Goal: Transaction & Acquisition: Download file/media

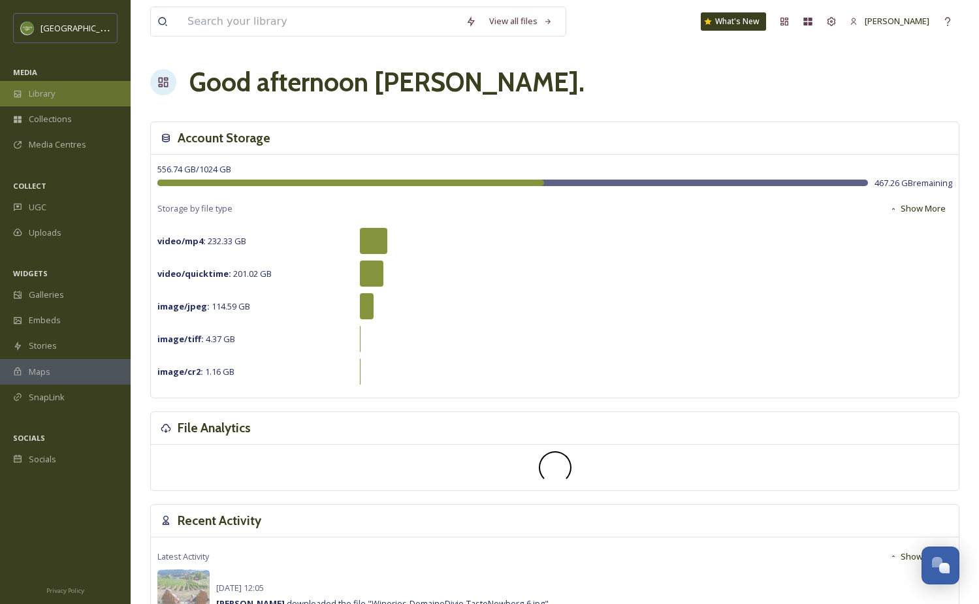
click at [46, 96] on span "Library" at bounding box center [42, 94] width 26 height 12
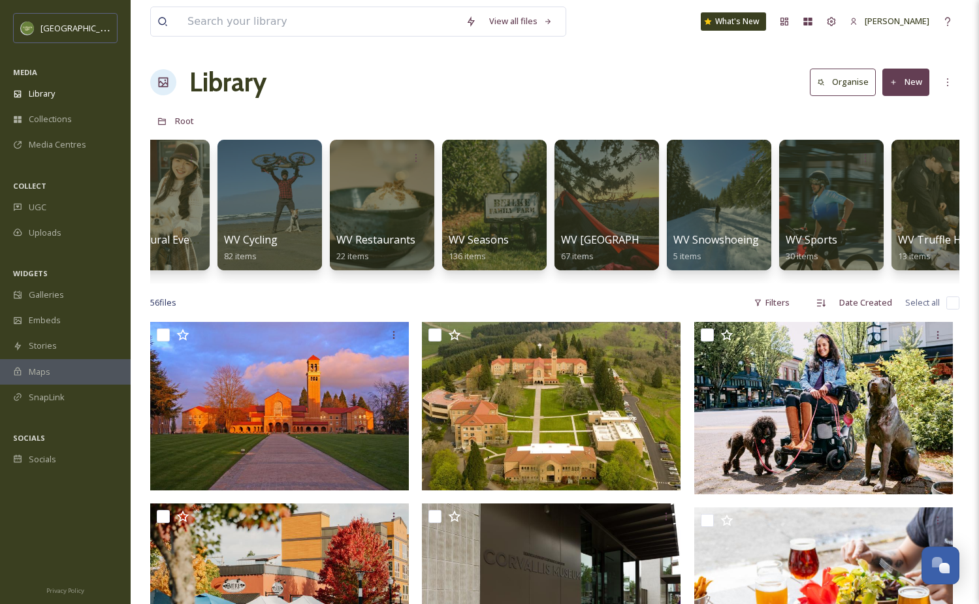
scroll to position [0, 988]
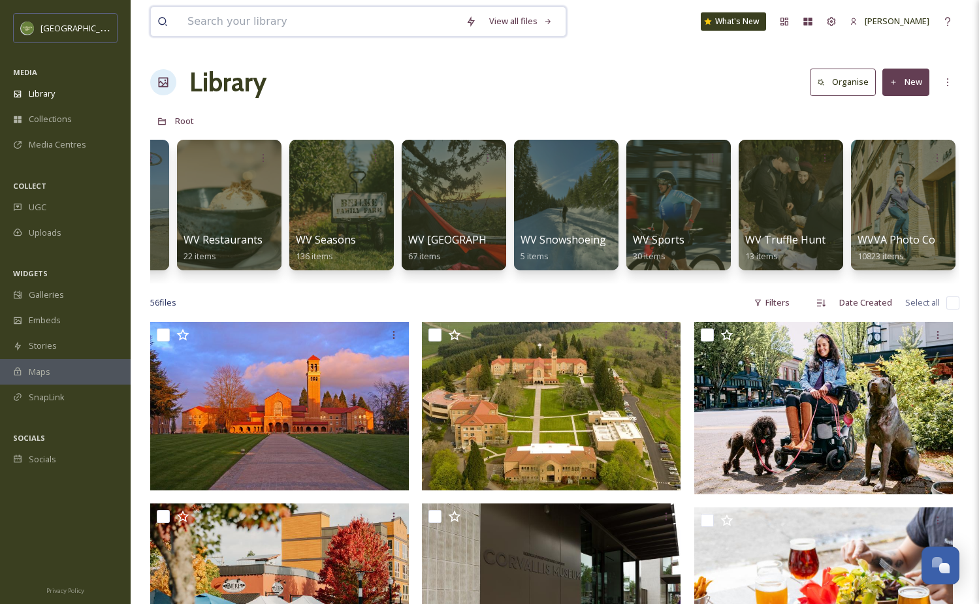
click at [217, 20] on input at bounding box center [320, 21] width 278 height 29
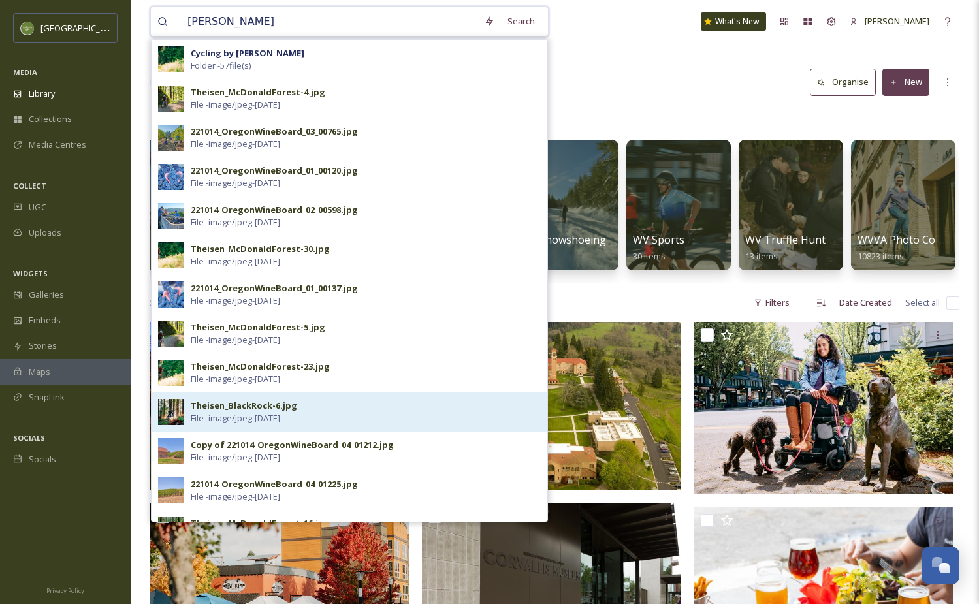
type input "aaron"
click at [227, 407] on div "Theisen_BlackRock-6.jpg" at bounding box center [244, 406] width 106 height 12
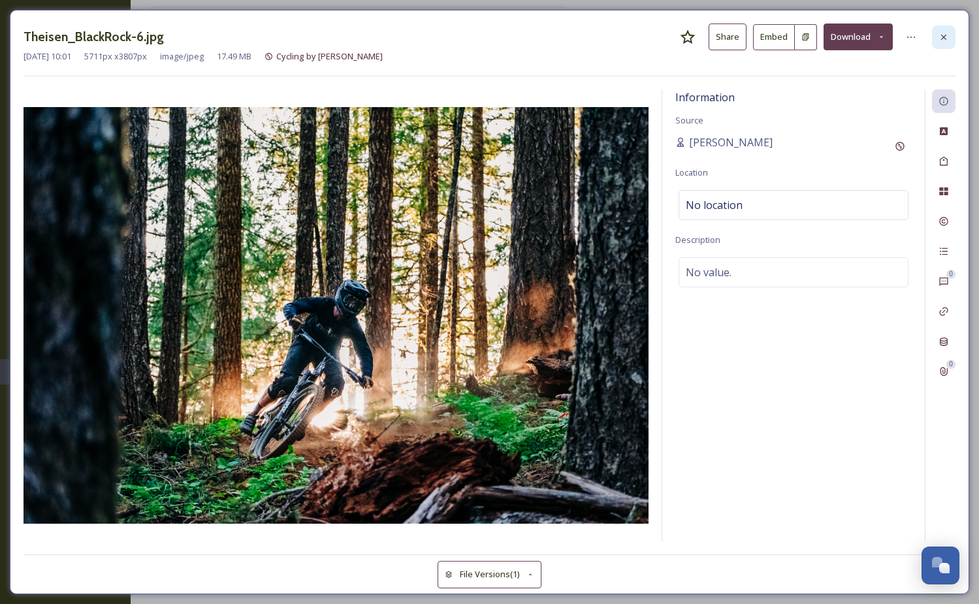
click at [942, 38] on icon at bounding box center [943, 37] width 10 height 10
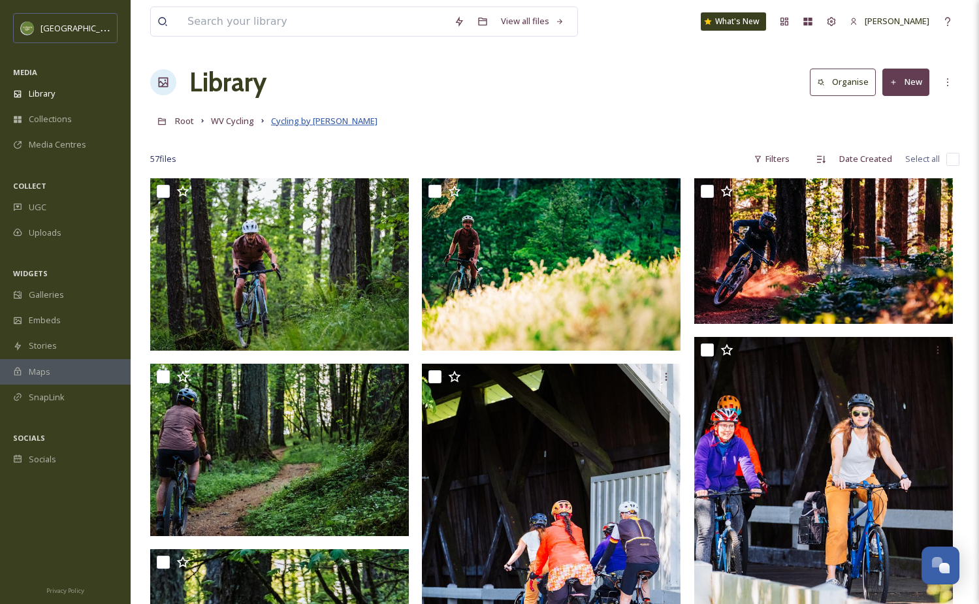
click at [295, 121] on span "Cycling by Aaron Theisen" at bounding box center [324, 121] width 106 height 12
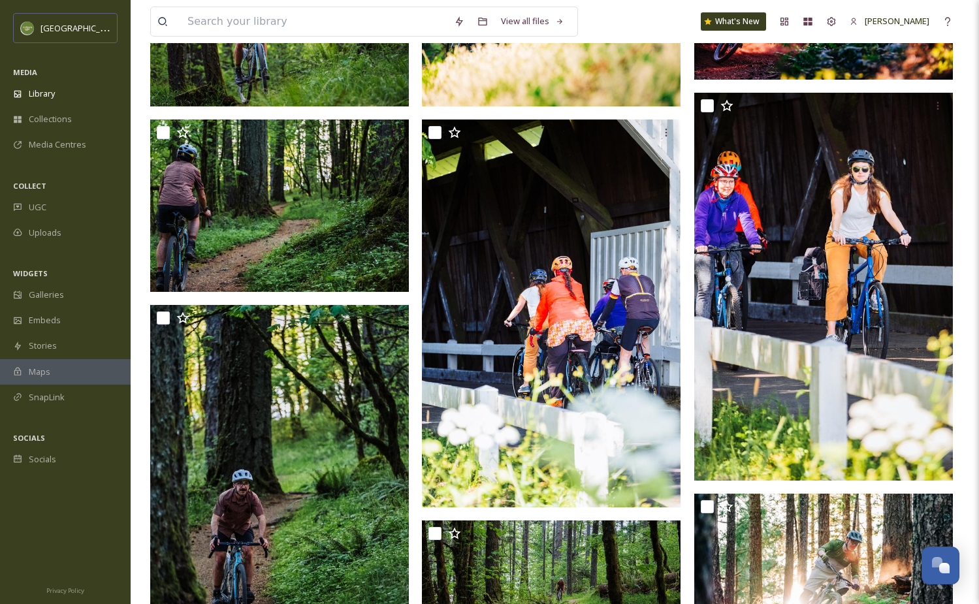
scroll to position [148, 0]
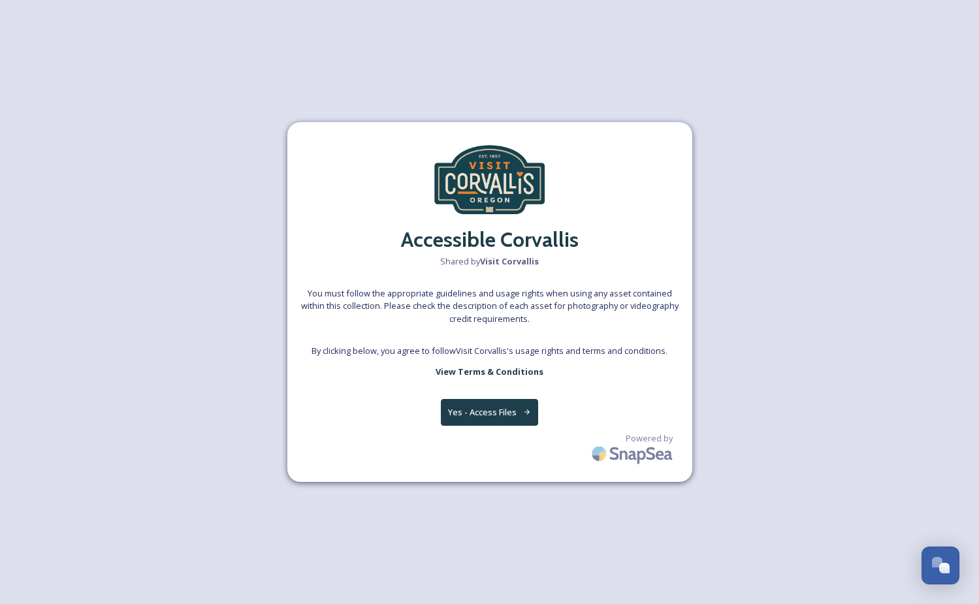
click at [496, 412] on button "Yes - Access Files" at bounding box center [490, 412] width 98 height 27
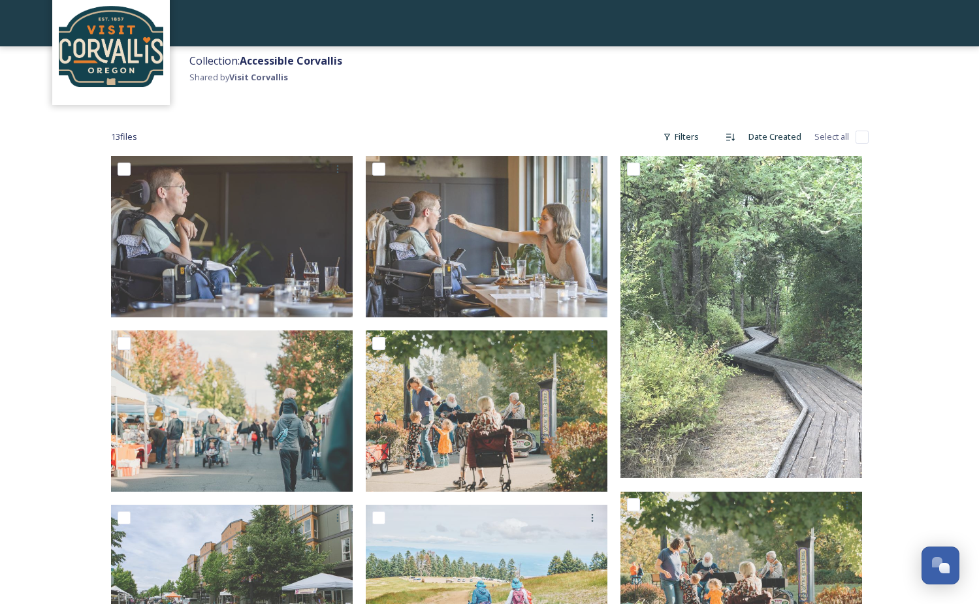
scroll to position [69, 0]
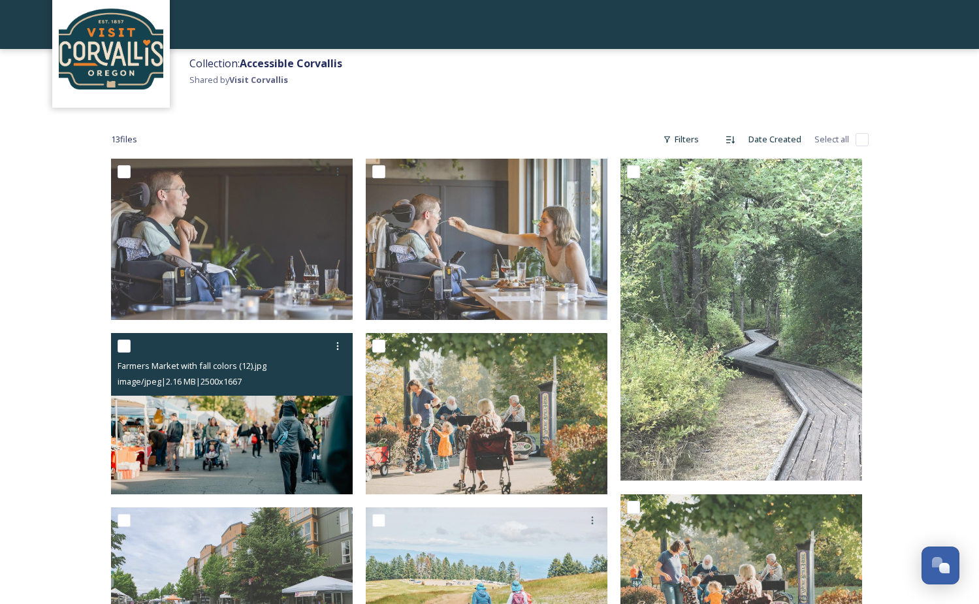
click at [217, 421] on img at bounding box center [232, 413] width 242 height 161
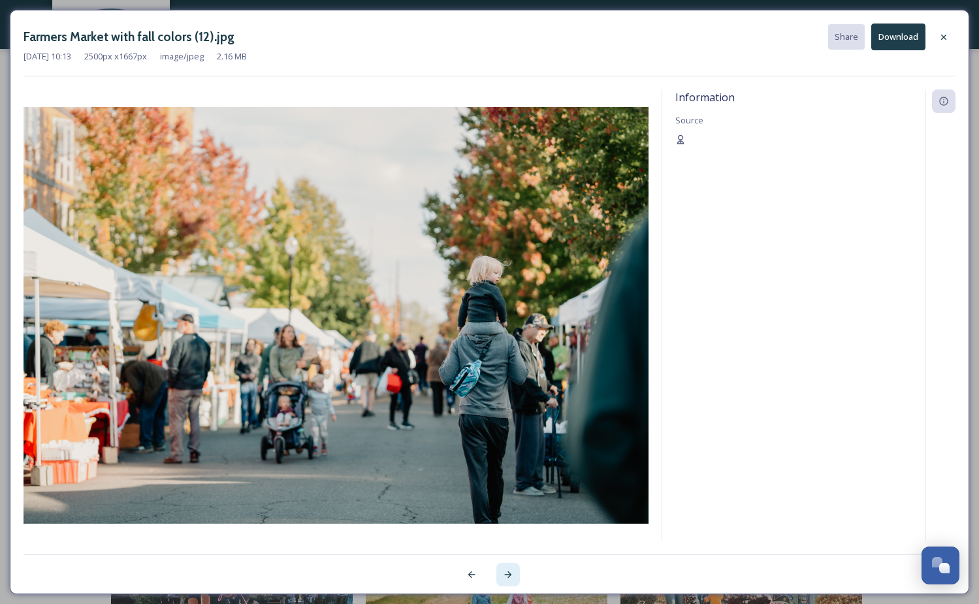
click at [506, 573] on icon at bounding box center [508, 574] width 10 height 10
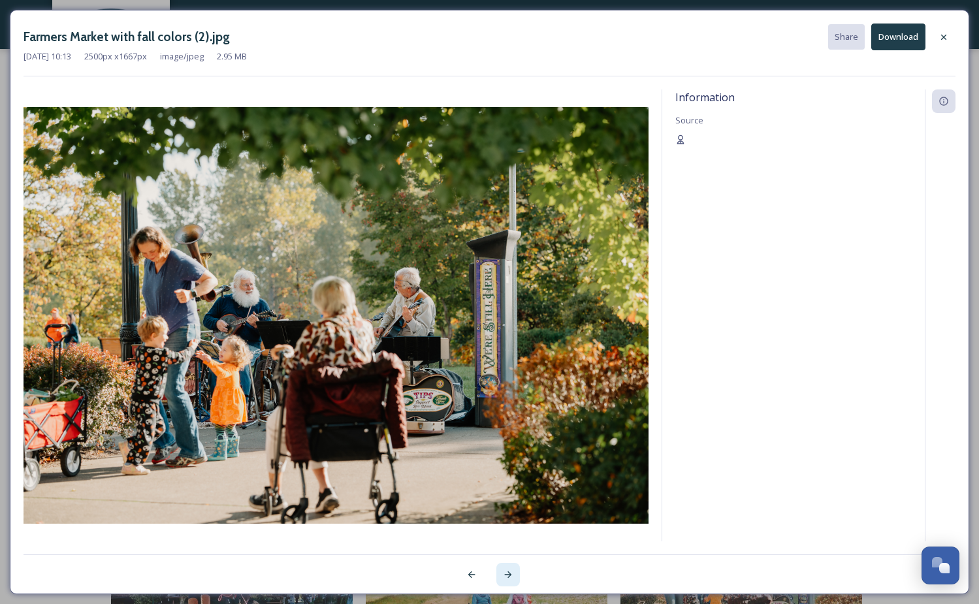
click at [506, 573] on icon at bounding box center [508, 574] width 10 height 10
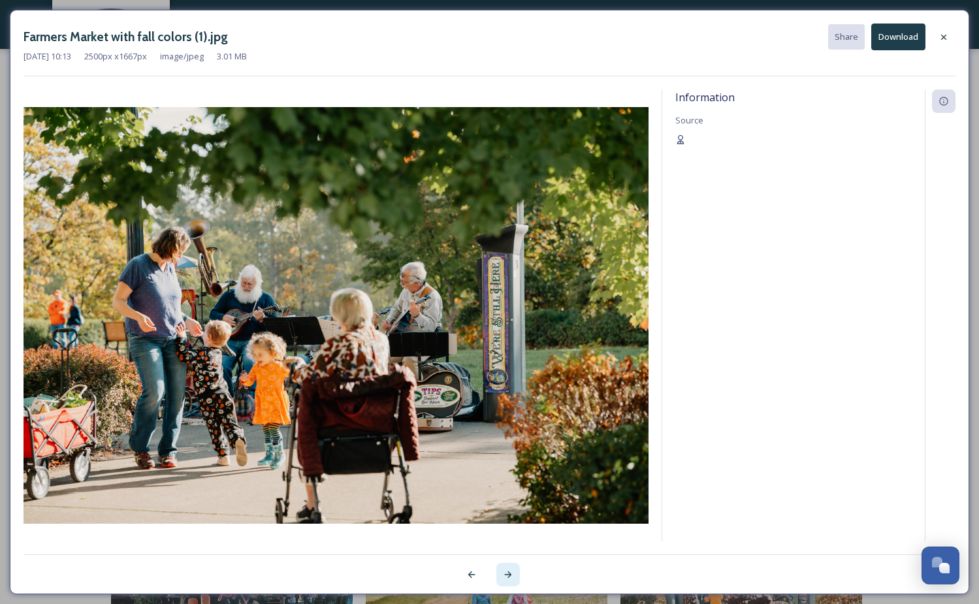
click at [506, 573] on icon at bounding box center [508, 574] width 10 height 10
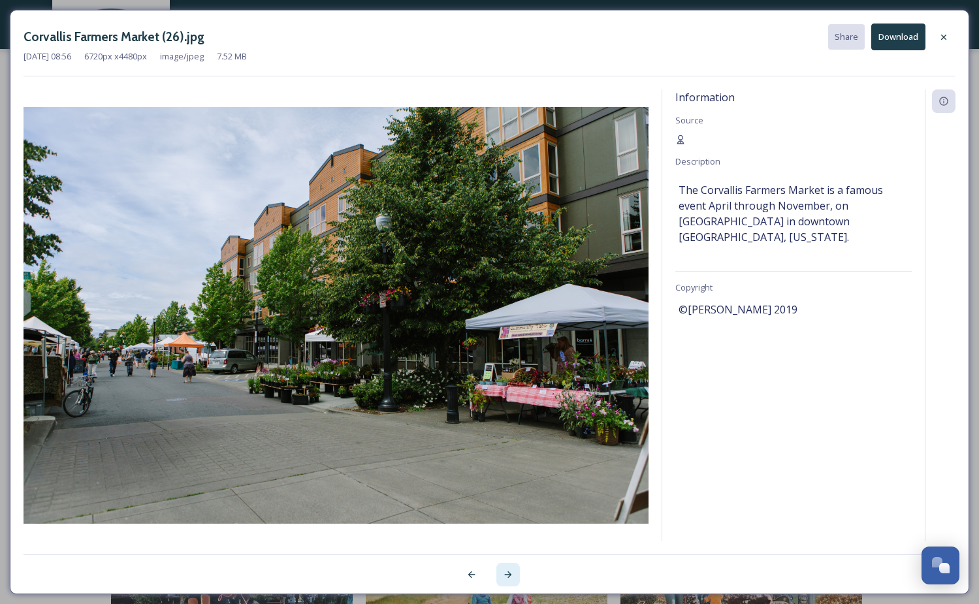
click at [506, 573] on icon at bounding box center [508, 574] width 10 height 10
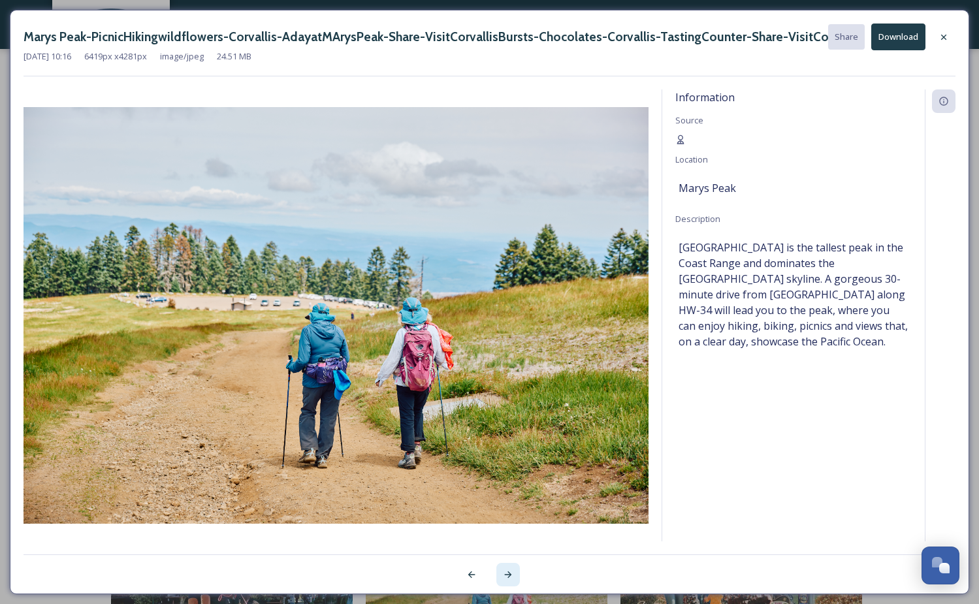
click at [506, 573] on icon at bounding box center [508, 574] width 10 height 10
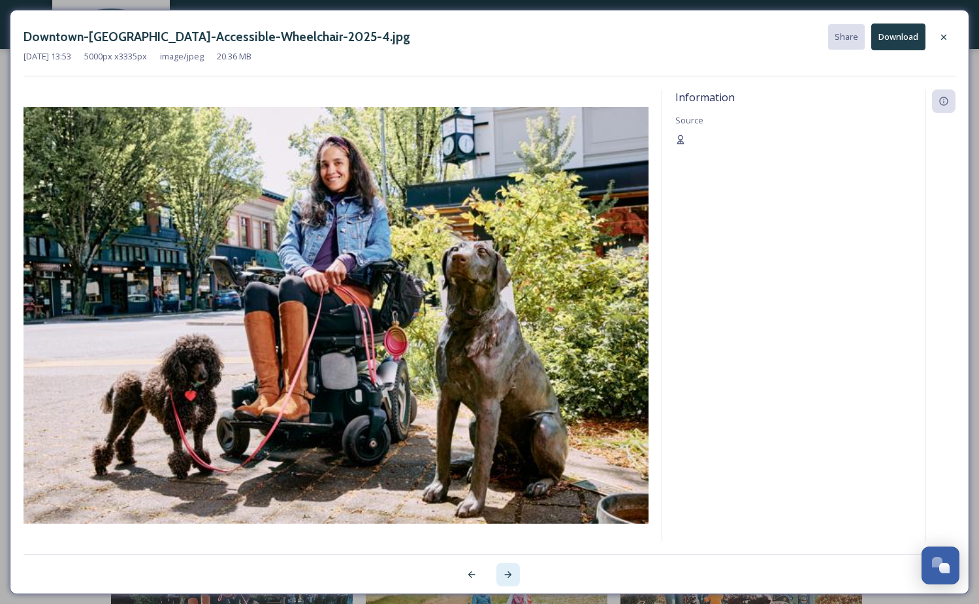
click at [506, 573] on icon at bounding box center [508, 574] width 10 height 10
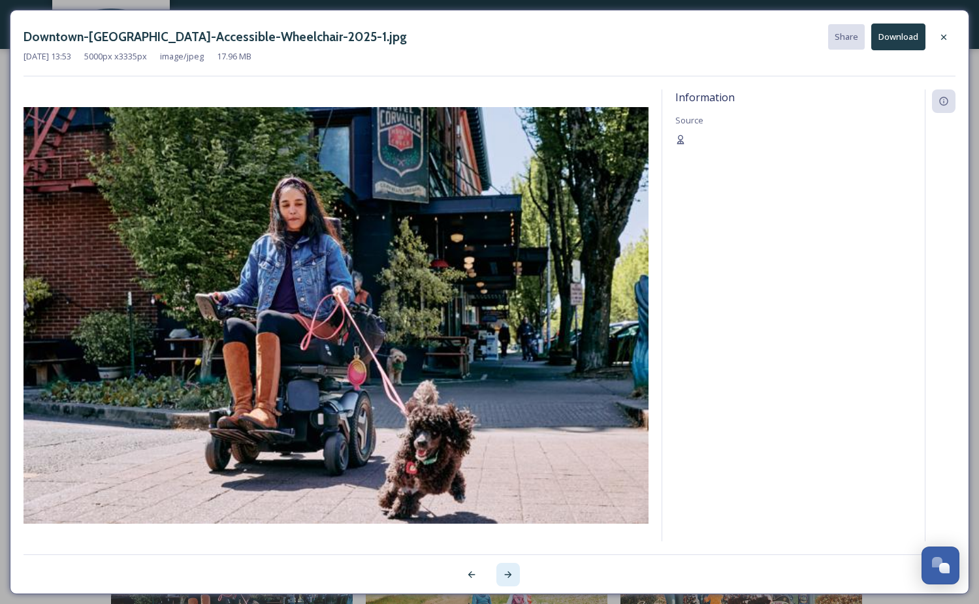
click at [506, 573] on icon at bounding box center [508, 574] width 10 height 10
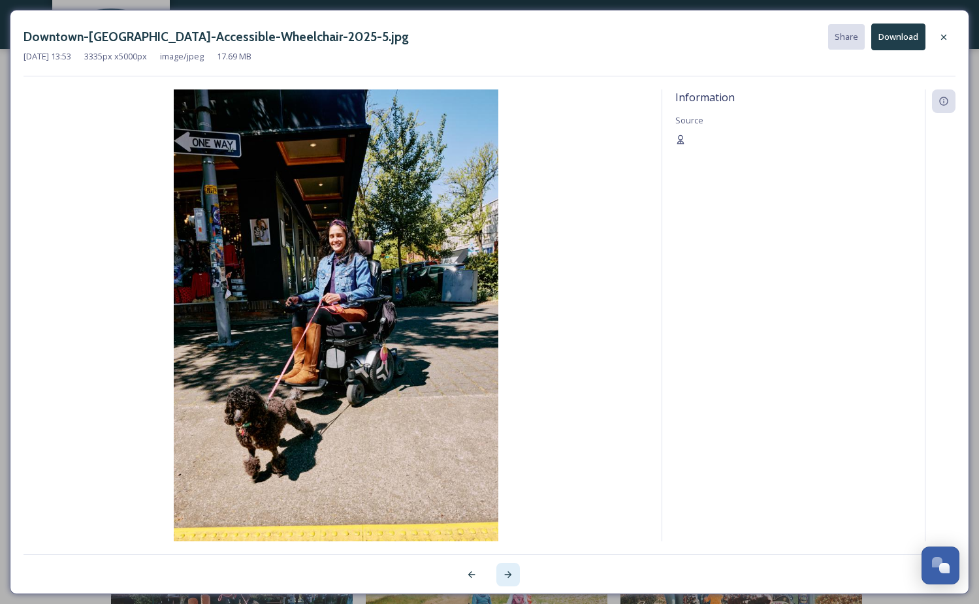
click at [506, 573] on icon at bounding box center [508, 574] width 10 height 10
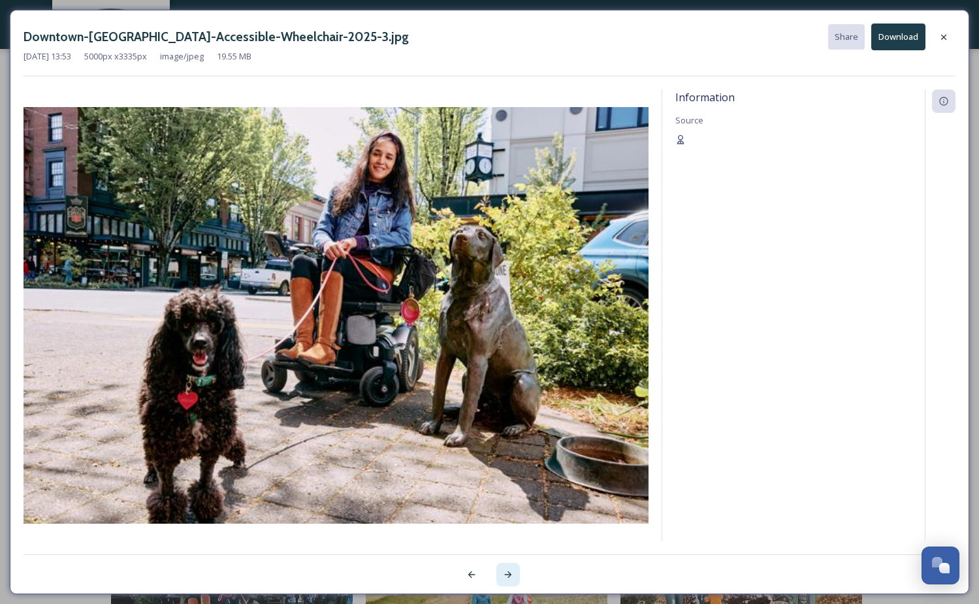
click at [506, 573] on icon at bounding box center [508, 574] width 10 height 10
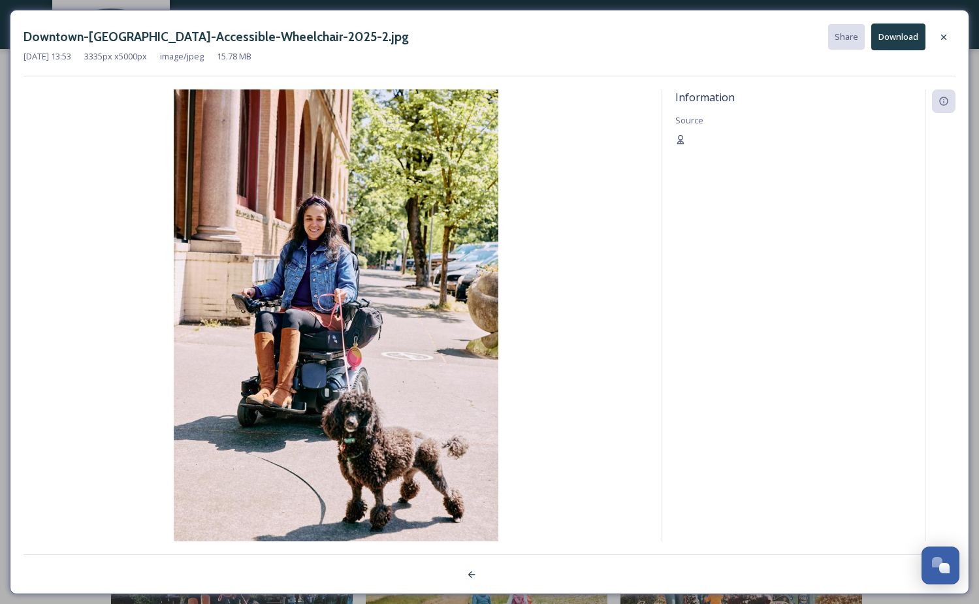
click at [506, 573] on div at bounding box center [490, 567] width 932 height 26
click at [464, 574] on div at bounding box center [472, 575] width 24 height 24
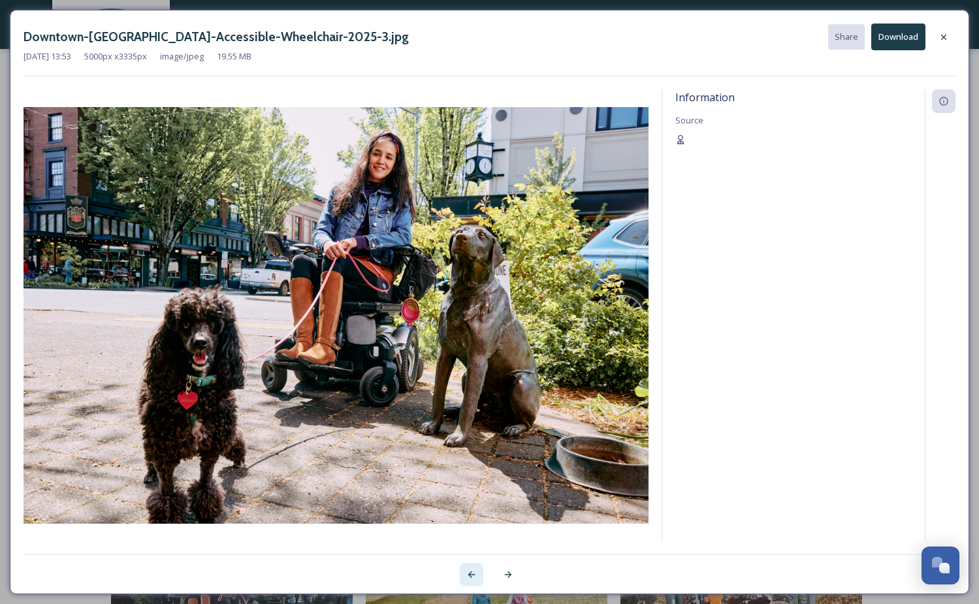
click at [466, 573] on icon at bounding box center [471, 574] width 10 height 10
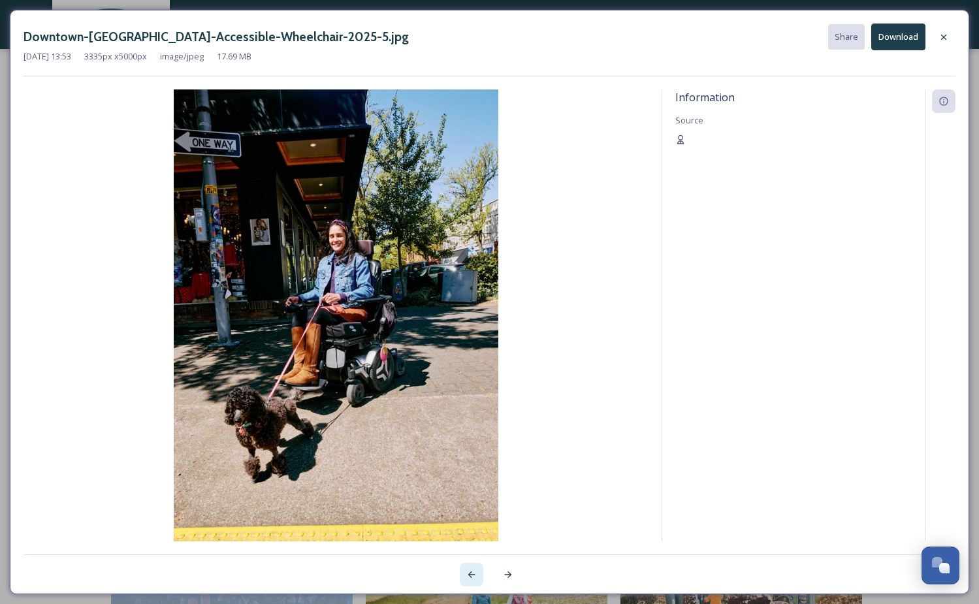
click at [466, 573] on icon at bounding box center [471, 574] width 10 height 10
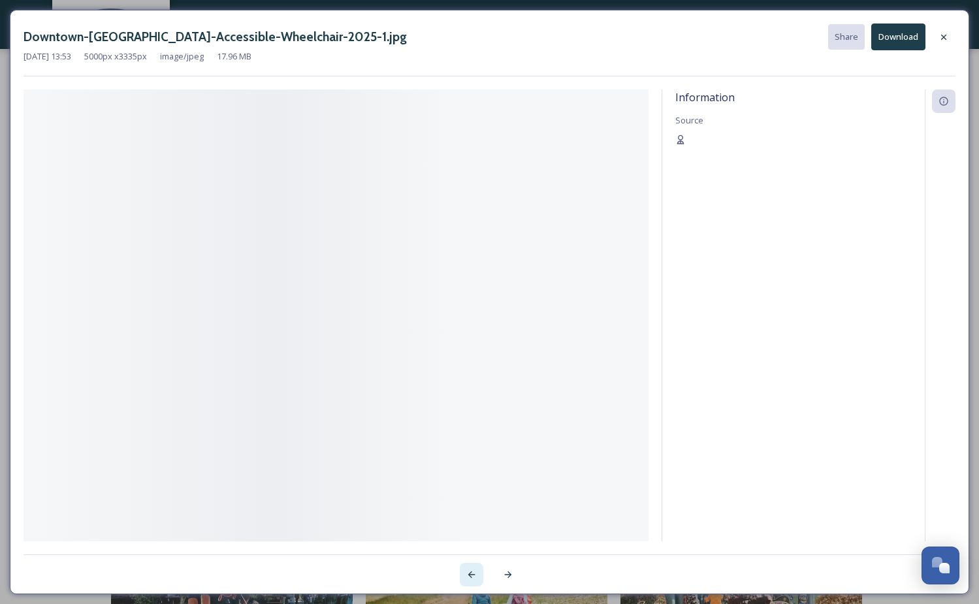
click at [466, 573] on icon at bounding box center [471, 574] width 10 height 10
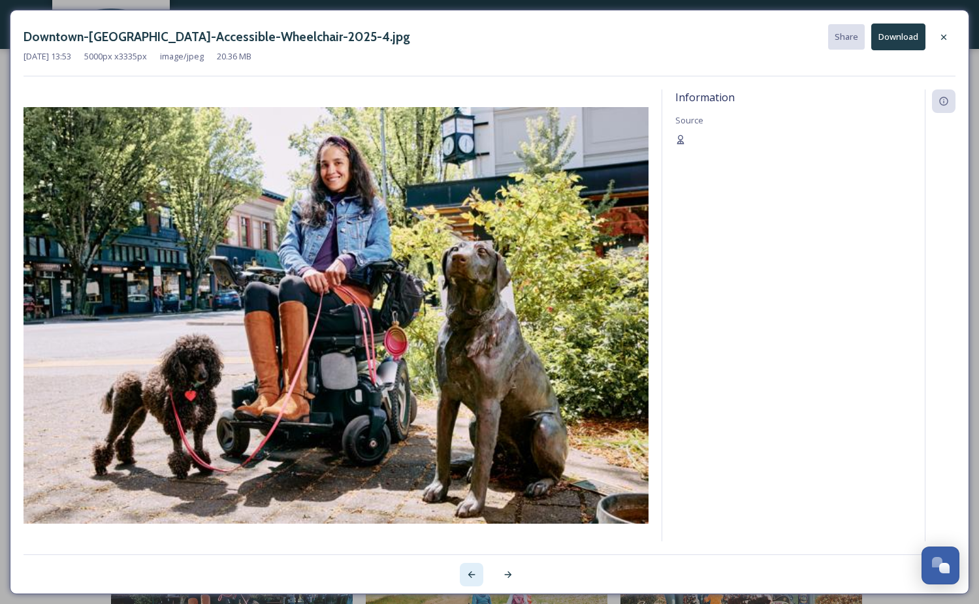
click at [466, 573] on icon at bounding box center [471, 574] width 10 height 10
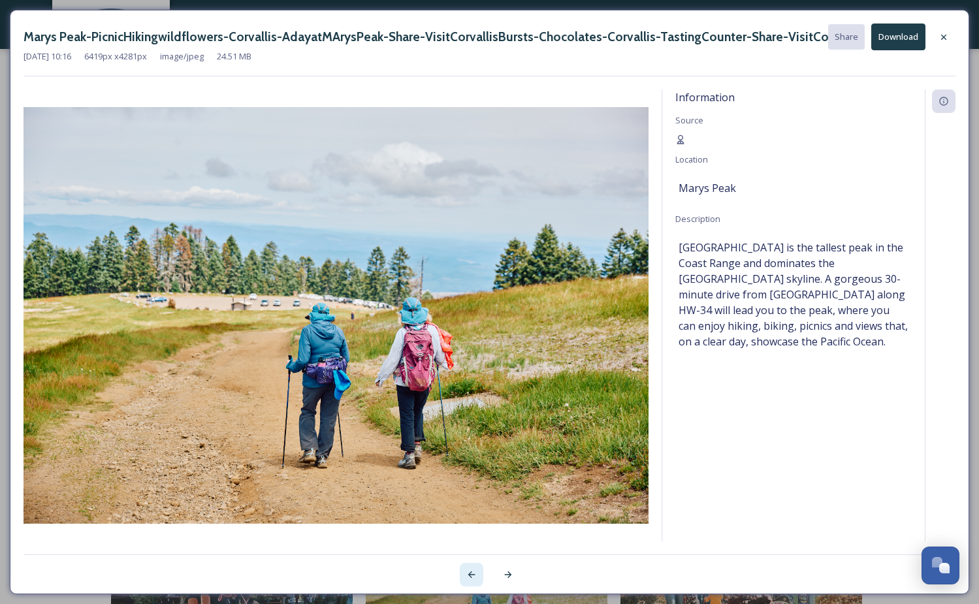
click at [466, 573] on icon at bounding box center [471, 574] width 10 height 10
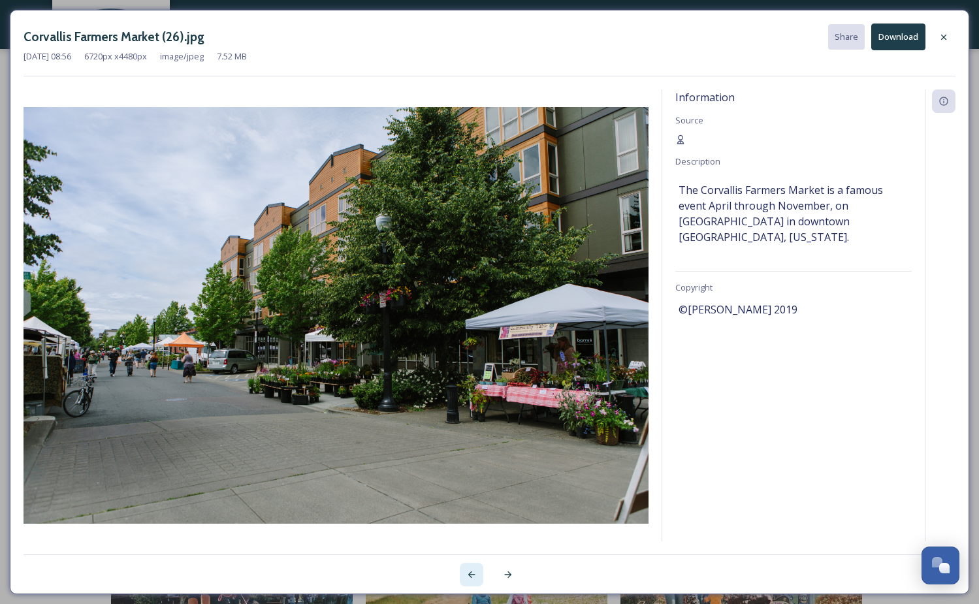
click at [466, 573] on icon at bounding box center [471, 574] width 10 height 10
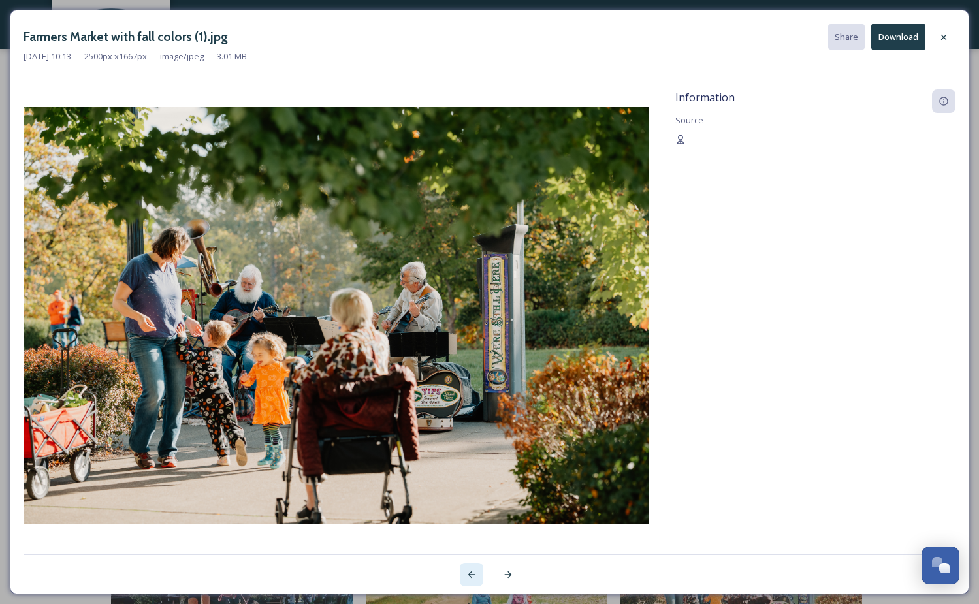
click at [466, 573] on icon at bounding box center [471, 574] width 10 height 10
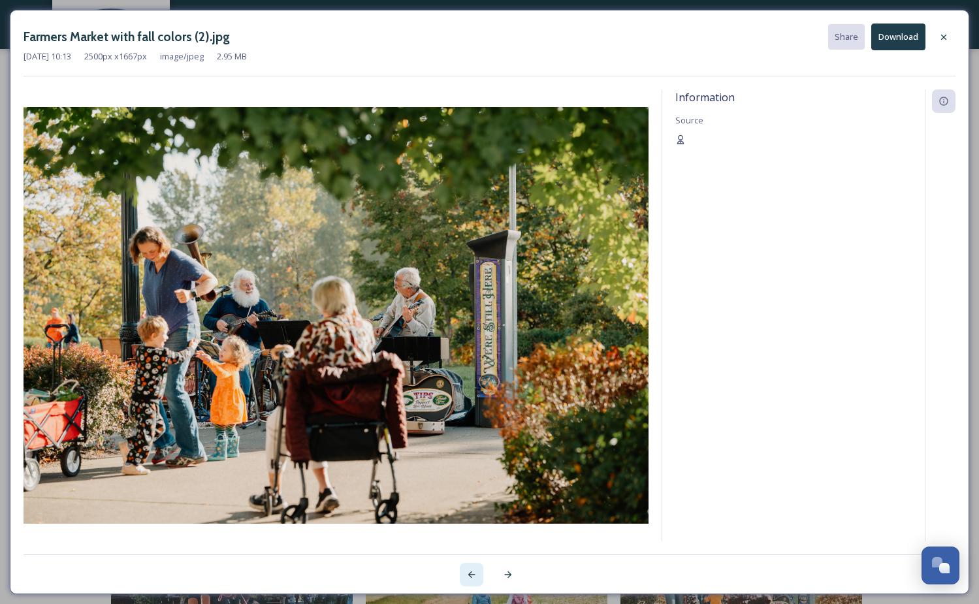
click at [466, 573] on icon at bounding box center [471, 574] width 10 height 10
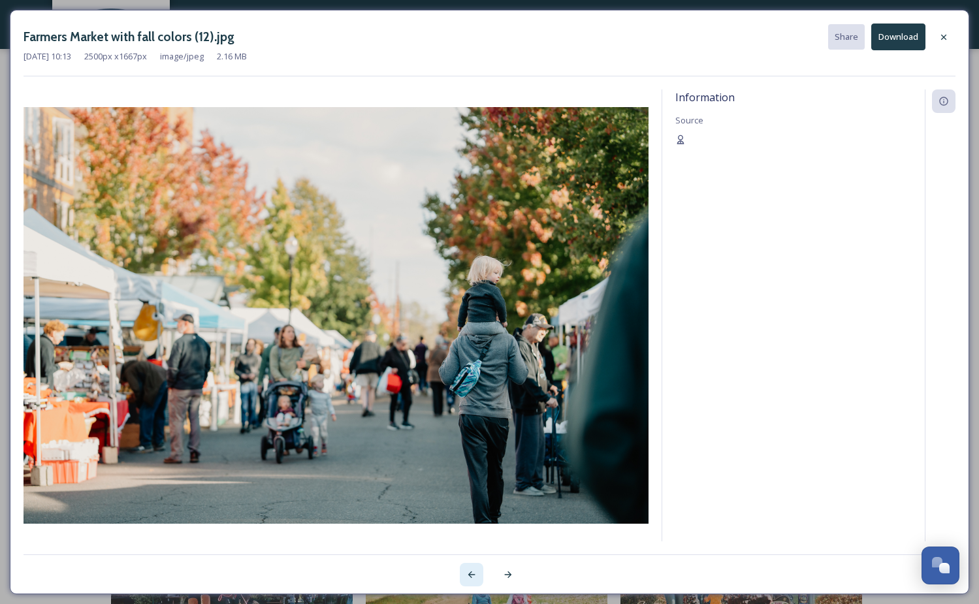
click at [466, 573] on icon at bounding box center [471, 574] width 10 height 10
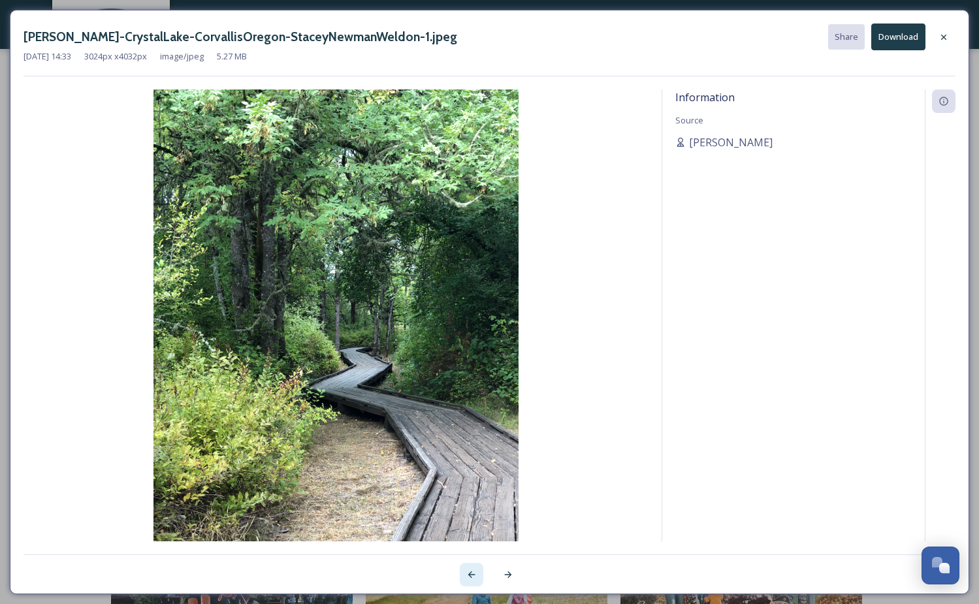
click at [466, 573] on icon at bounding box center [471, 574] width 10 height 10
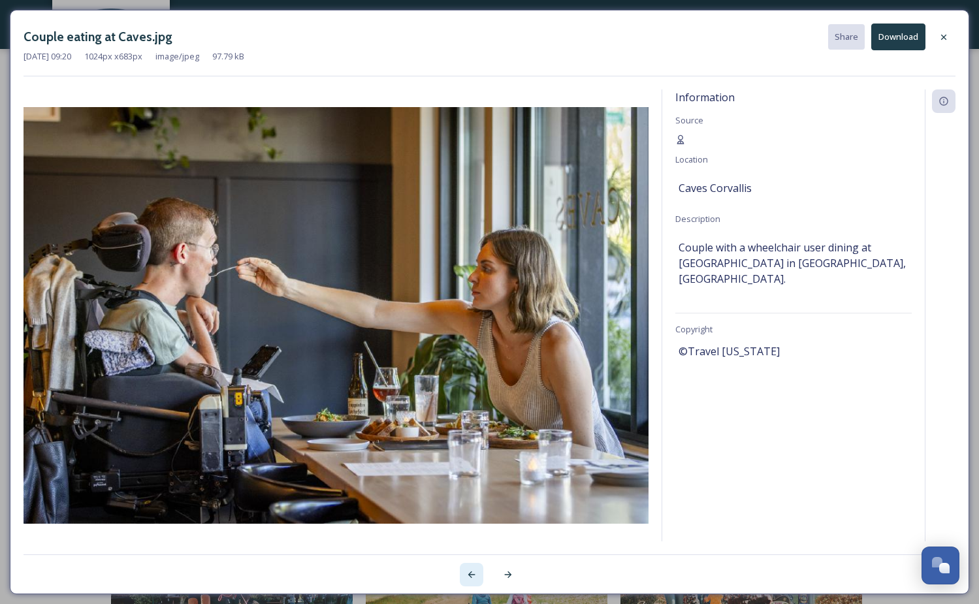
click at [466, 573] on icon at bounding box center [471, 574] width 10 height 10
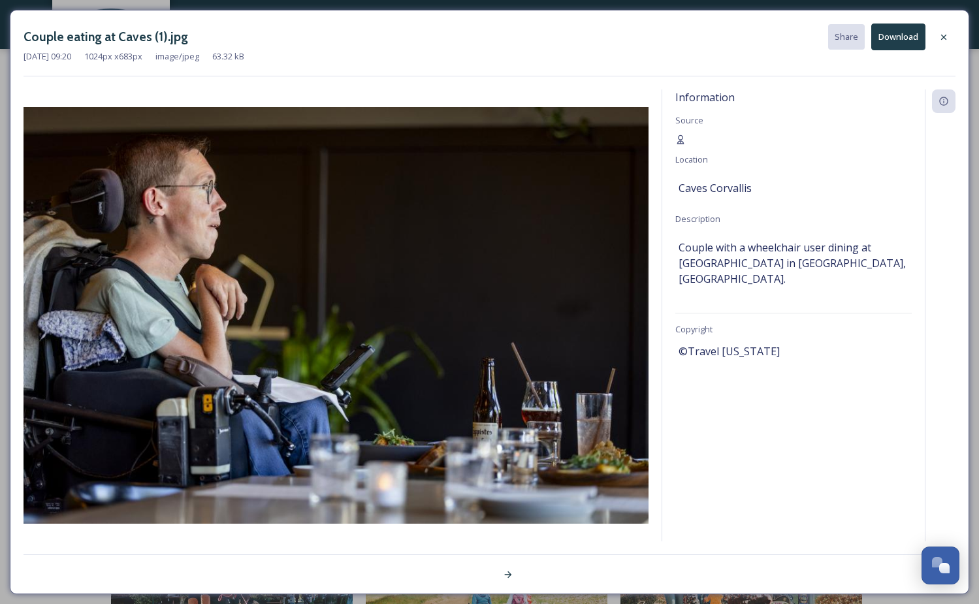
click at [466, 573] on div at bounding box center [490, 567] width 932 height 26
click at [904, 38] on button "Download" at bounding box center [898, 37] width 54 height 27
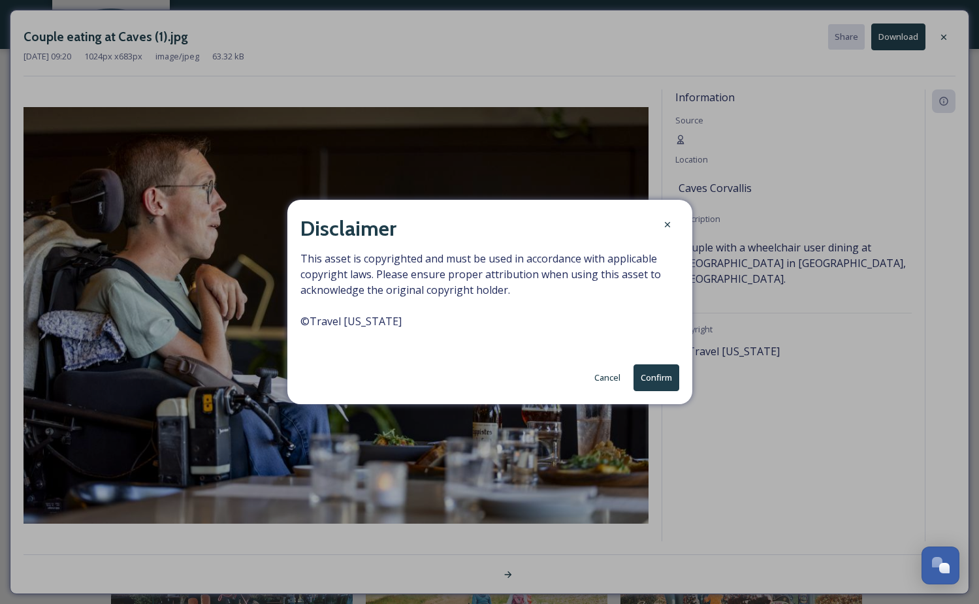
click at [647, 378] on button "Confirm" at bounding box center [656, 377] width 46 height 27
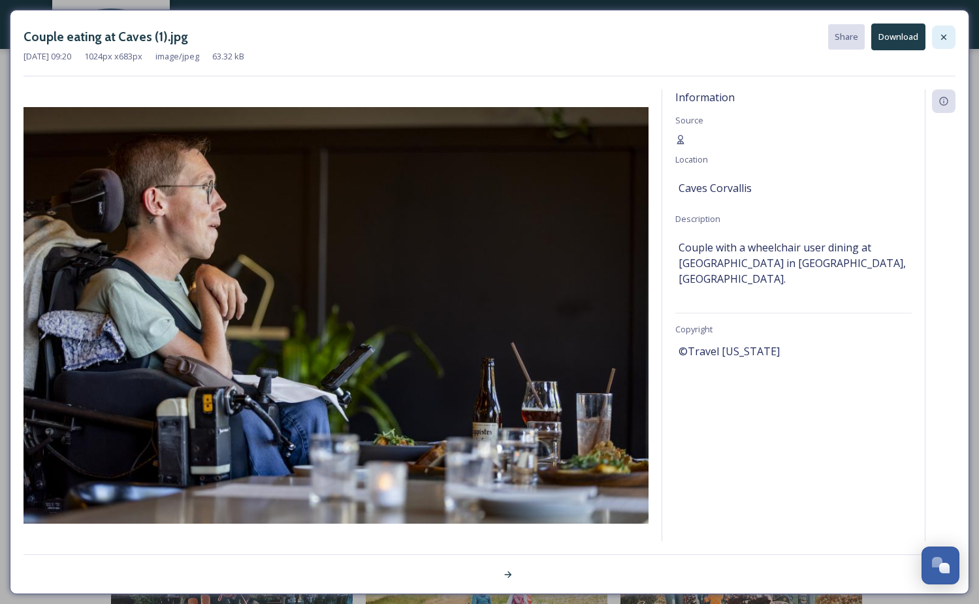
click at [943, 38] on icon at bounding box center [943, 36] width 5 height 5
